Goal: Task Accomplishment & Management: Manage account settings

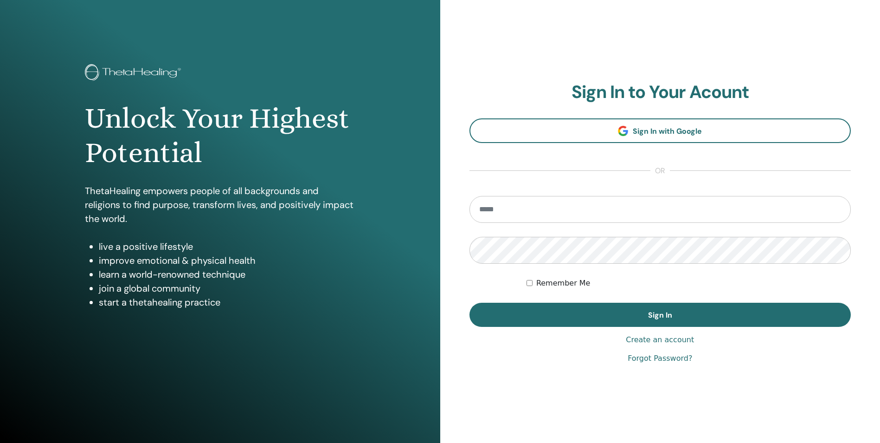
click at [535, 203] on input "email" at bounding box center [661, 209] width 382 height 27
type input "**********"
click at [537, 281] on label "Remember Me" at bounding box center [563, 283] width 54 height 11
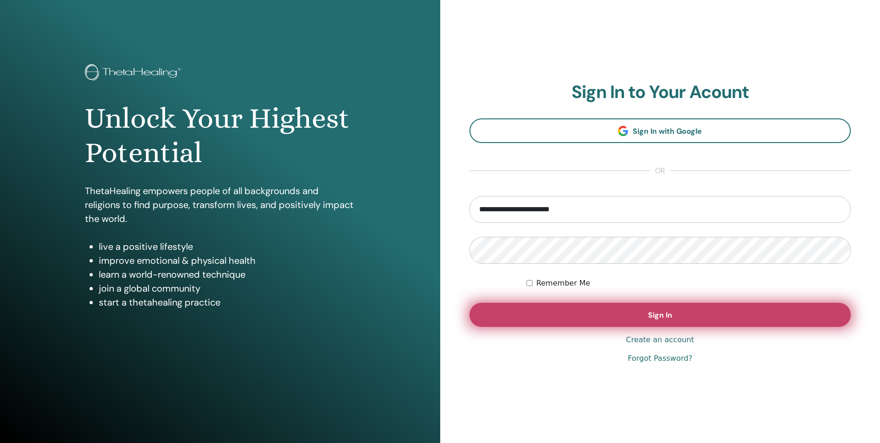
click at [665, 314] on span "Sign In" at bounding box center [660, 315] width 24 height 10
